Goal: Subscribe to service/newsletter

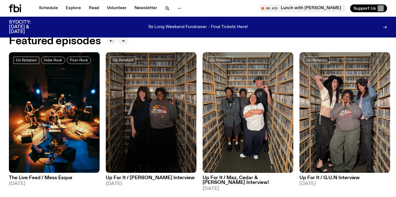
scroll to position [258, 0]
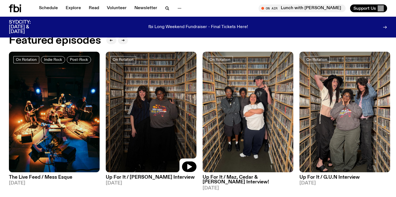
click at [145, 107] on img at bounding box center [151, 112] width 91 height 121
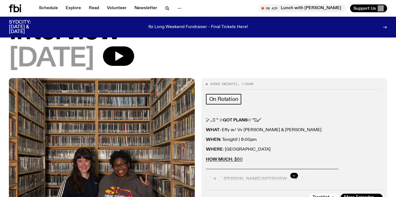
scroll to position [73, 0]
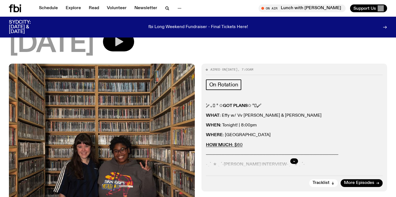
click at [134, 49] on button "button" at bounding box center [118, 41] width 31 height 19
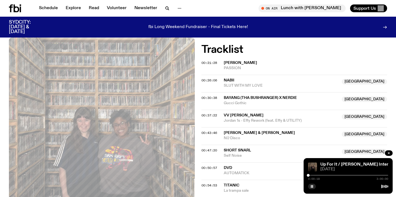
scroll to position [240, 0]
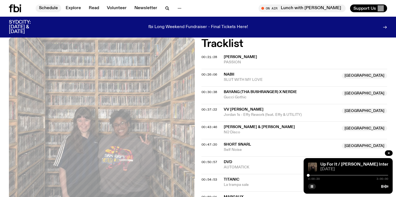
click at [50, 8] on link "Schedule" at bounding box center [49, 8] width 26 height 8
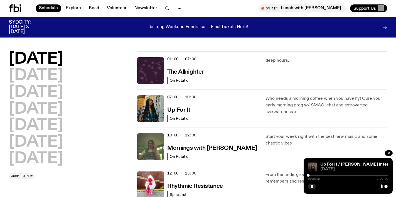
scroll to position [3, 0]
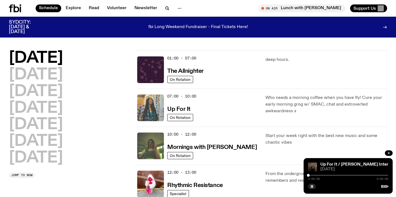
click at [148, 104] on img at bounding box center [150, 108] width 27 height 27
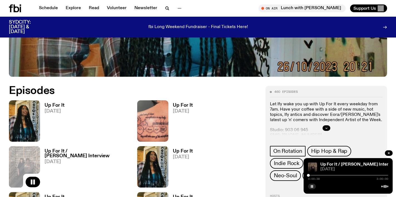
scroll to position [223, 0]
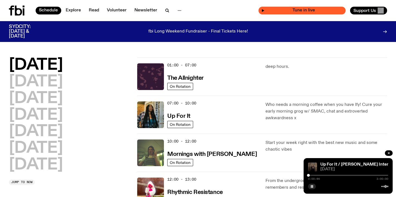
click at [326, 11] on span "Tune in live" at bounding box center [304, 10] width 78 height 4
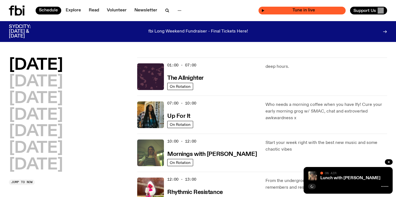
click at [300, 10] on span "Tune in live" at bounding box center [304, 10] width 78 height 4
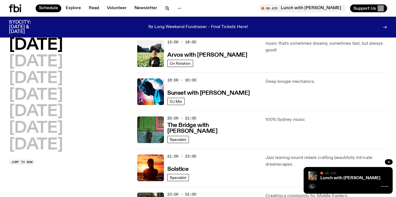
scroll to position [209, 0]
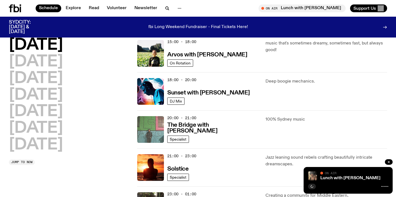
click at [154, 129] on img at bounding box center [150, 129] width 27 height 27
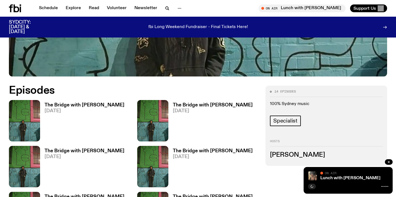
scroll to position [245, 0]
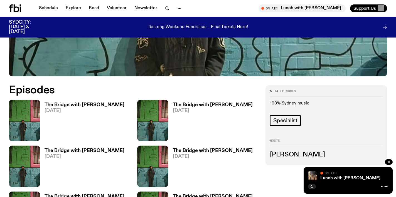
click at [108, 110] on link "The Bridge with [PERSON_NAME] [DATE]" at bounding box center [82, 122] width 84 height 39
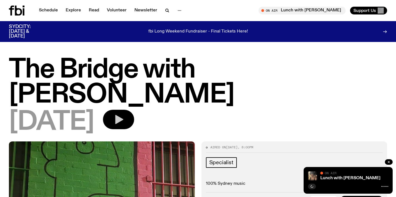
click at [124, 114] on icon "button" at bounding box center [118, 119] width 11 height 11
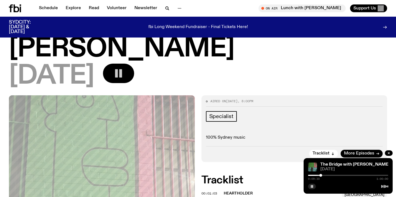
scroll to position [51, 0]
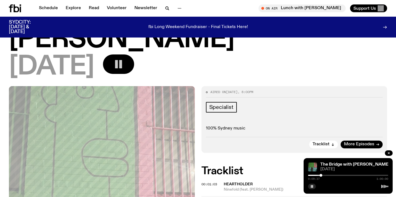
click at [274, 55] on div "[DATE]" at bounding box center [198, 67] width 378 height 25
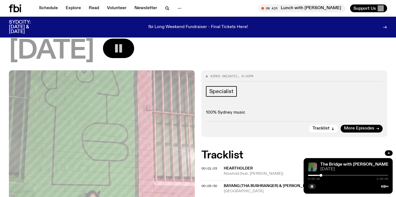
scroll to position [67, 0]
click at [367, 126] on span "More Episodes" at bounding box center [359, 128] width 30 height 4
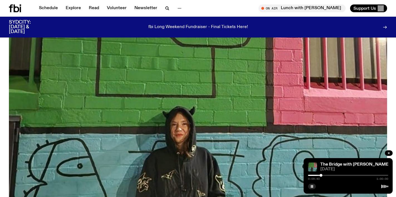
scroll to position [3, 0]
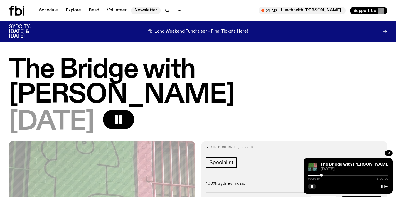
click at [146, 8] on link "Newsletter" at bounding box center [145, 11] width 29 height 8
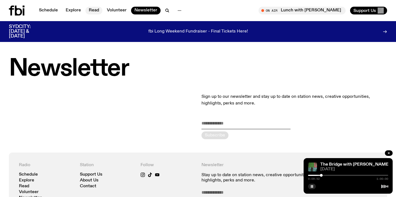
click at [92, 11] on link "Read" at bounding box center [93, 11] width 17 height 8
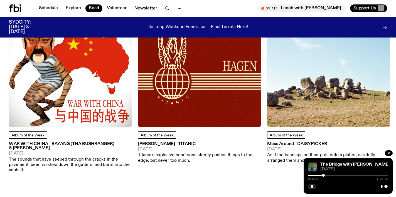
scroll to position [273, 0]
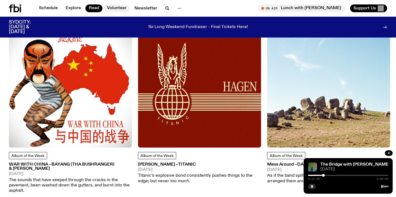
click at [118, 8] on link "Volunteer" at bounding box center [116, 8] width 26 height 8
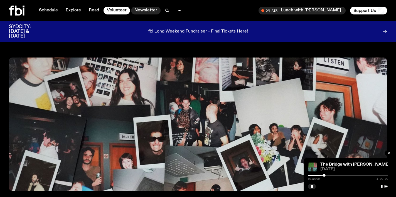
click at [138, 11] on link "Newsletter" at bounding box center [145, 11] width 29 height 8
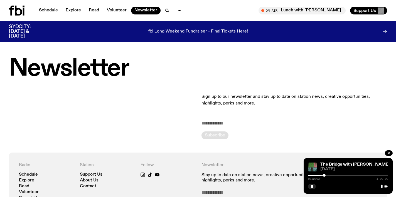
click at [223, 125] on input "email" at bounding box center [245, 124] width 89 height 9
type input "**********"
click at [213, 135] on icon "submit" at bounding box center [215, 135] width 8 height 8
click at [95, 11] on link "Read" at bounding box center [93, 11] width 17 height 8
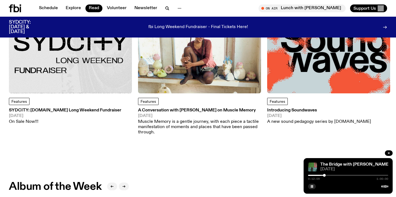
scroll to position [128, 0]
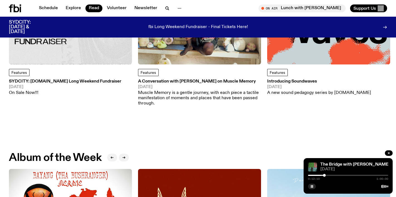
click at [298, 65] on div "Features Introducing Soundwaves [DATE] A new sound pedagogy series by [DOMAIN_N…" at bounding box center [328, 19] width 123 height 154
click at [296, 58] on img at bounding box center [328, 3] width 123 height 123
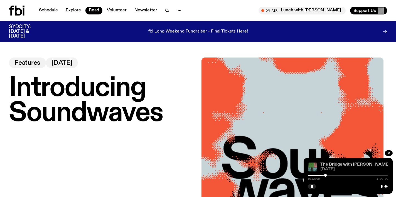
click at [338, 165] on link "The Bridge with [PERSON_NAME]" at bounding box center [355, 164] width 70 height 4
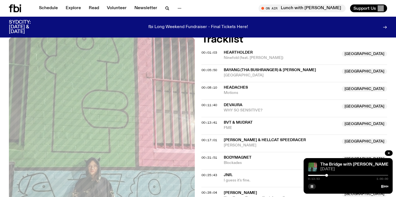
scroll to position [182, 0]
click at [203, 138] on span "00:17:01" at bounding box center [209, 140] width 16 height 4
click at [214, 156] on span "00:21:51" at bounding box center [209, 158] width 16 height 4
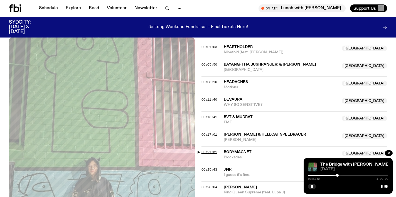
scroll to position [190, 0]
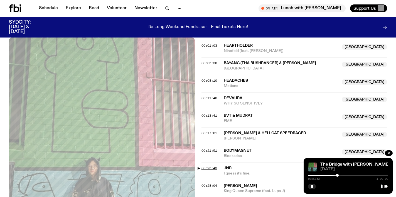
click at [208, 166] on span "00:25:43" at bounding box center [209, 168] width 16 height 4
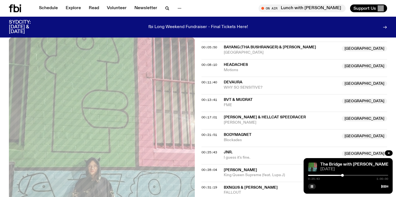
scroll to position [205, 0]
click at [214, 168] on span "00:28:04" at bounding box center [209, 170] width 16 height 4
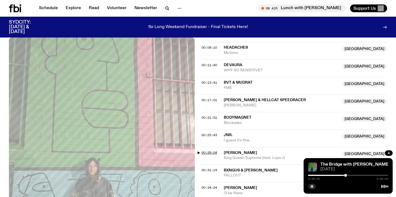
scroll to position [225, 0]
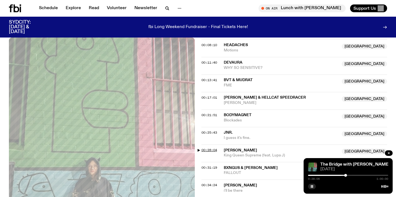
click at [214, 166] on span "00:31:19" at bounding box center [209, 168] width 16 height 4
click at [212, 183] on span "00:34:24" at bounding box center [209, 185] width 16 height 4
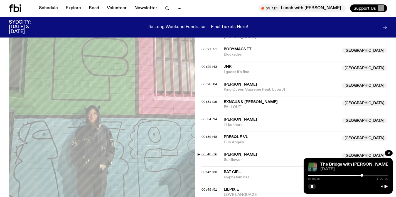
scroll to position [290, 0]
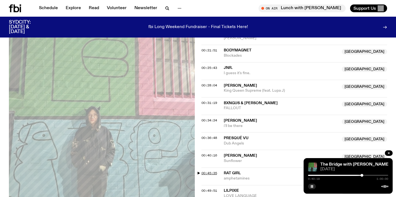
click at [211, 171] on span "00:45:35" at bounding box center [209, 173] width 16 height 4
click at [210, 189] on span "00:49:51" at bounding box center [209, 191] width 16 height 4
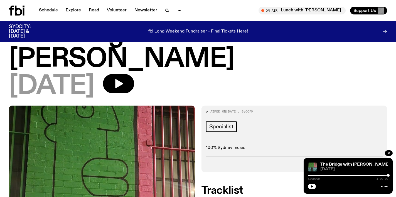
scroll to position [0, 0]
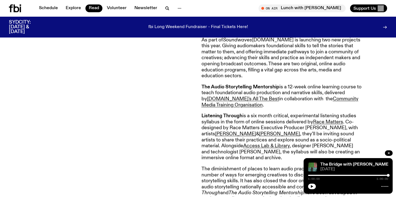
scroll to position [273, 0]
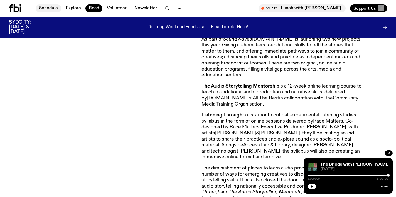
click at [51, 8] on link "Schedule" at bounding box center [49, 8] width 26 height 8
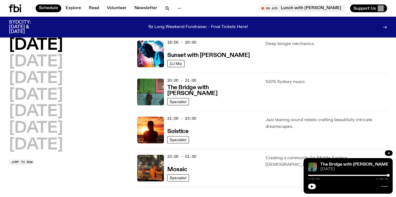
scroll to position [247, 0]
click at [176, 131] on h3 "Solstice" at bounding box center [177, 132] width 21 height 6
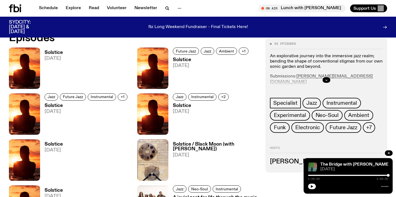
scroll to position [273, 0]
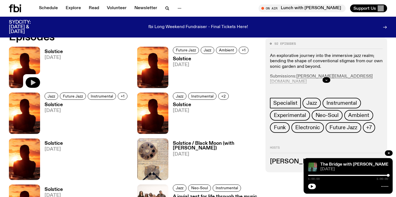
click at [33, 82] on icon "button" at bounding box center [33, 83] width 5 height 6
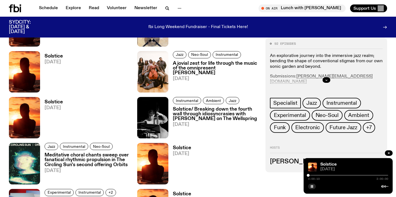
scroll to position [406, 0]
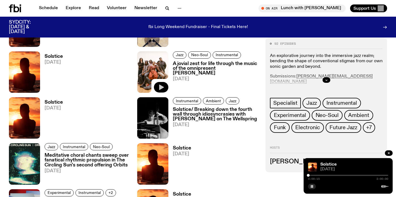
click at [162, 90] on icon "button" at bounding box center [161, 87] width 7 height 7
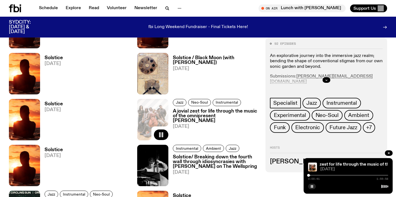
scroll to position [360, 0]
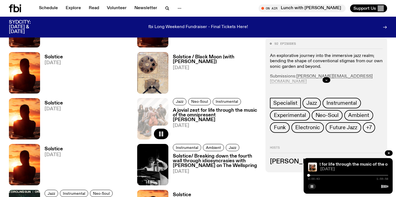
click at [234, 116] on h3 "A jovial zest for life through the music of the omnipresent [PERSON_NAME]" at bounding box center [216, 115] width 86 height 14
